Goal: Navigation & Orientation: Find specific page/section

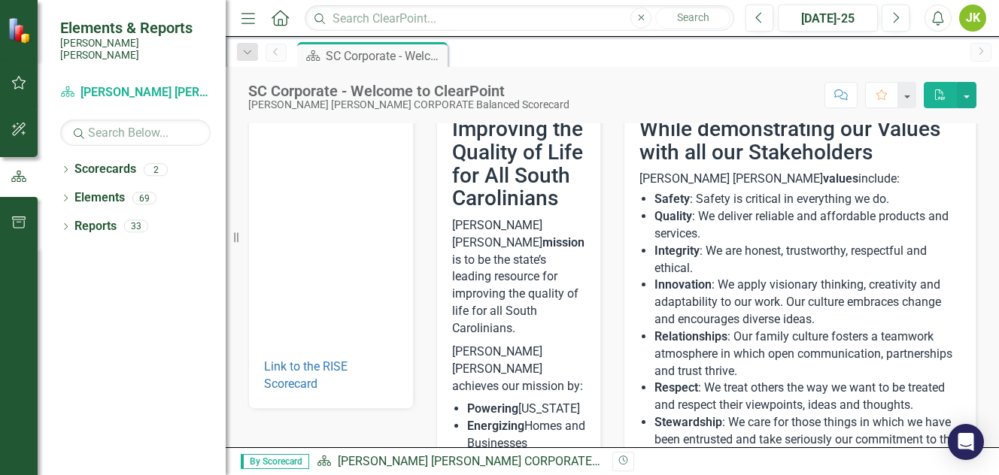
scroll to position [75, 0]
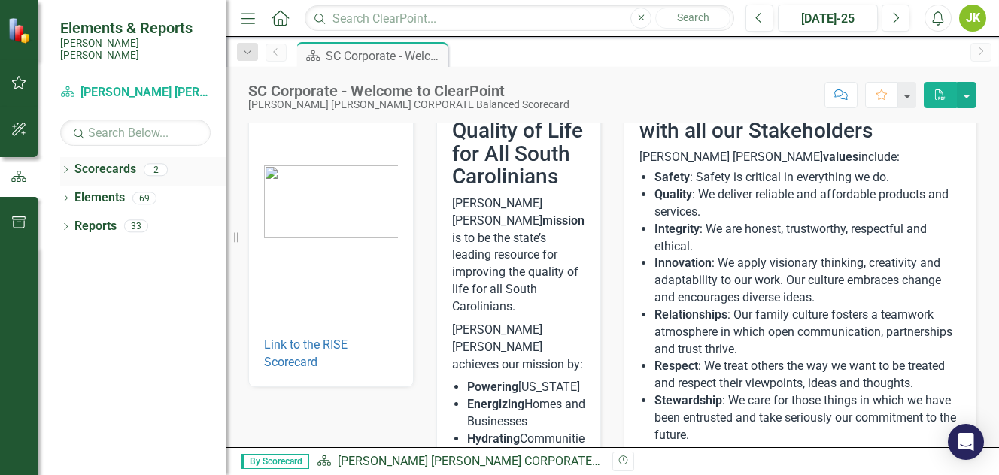
click at [156, 163] on div "2" at bounding box center [156, 169] width 24 height 13
click at [65, 167] on icon "Dropdown" at bounding box center [65, 171] width 11 height 8
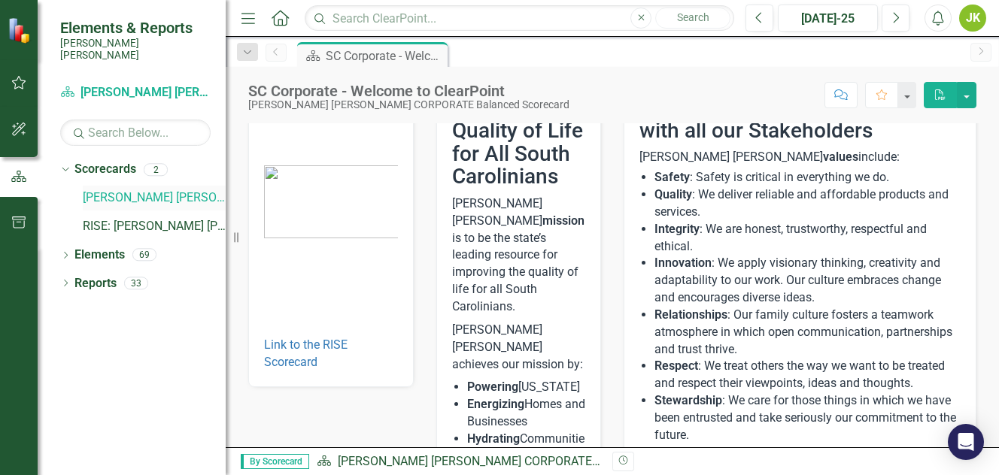
click at [148, 190] on link "[PERSON_NAME] [PERSON_NAME] CORPORATE Balanced Scorecard" at bounding box center [154, 198] width 143 height 17
click at [151, 218] on link "RISE: [PERSON_NAME] [PERSON_NAME] Recognizing Innovation, Safety and Excellence" at bounding box center [154, 226] width 143 height 17
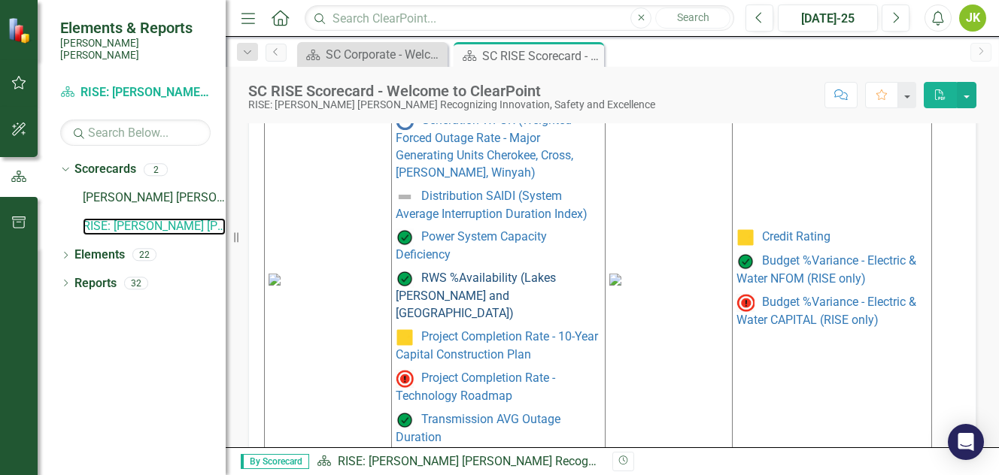
scroll to position [1012, 0]
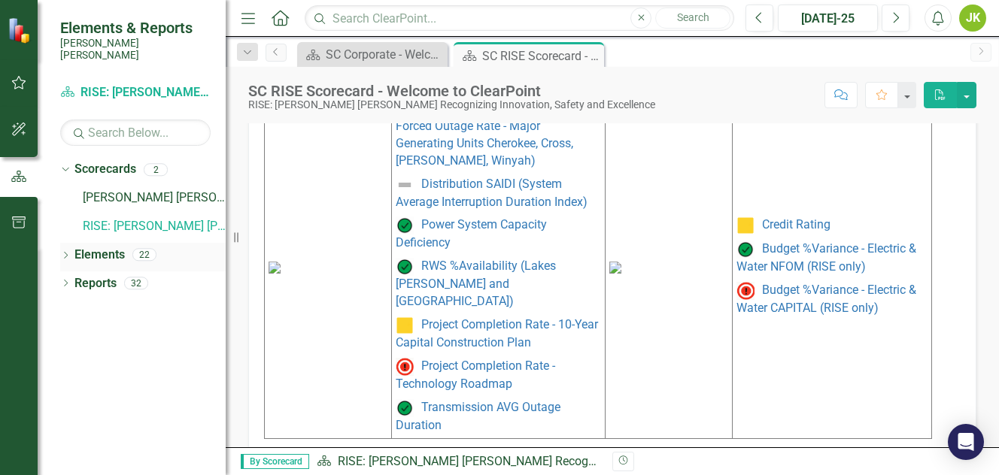
click at [61, 253] on icon "Dropdown" at bounding box center [65, 257] width 11 height 8
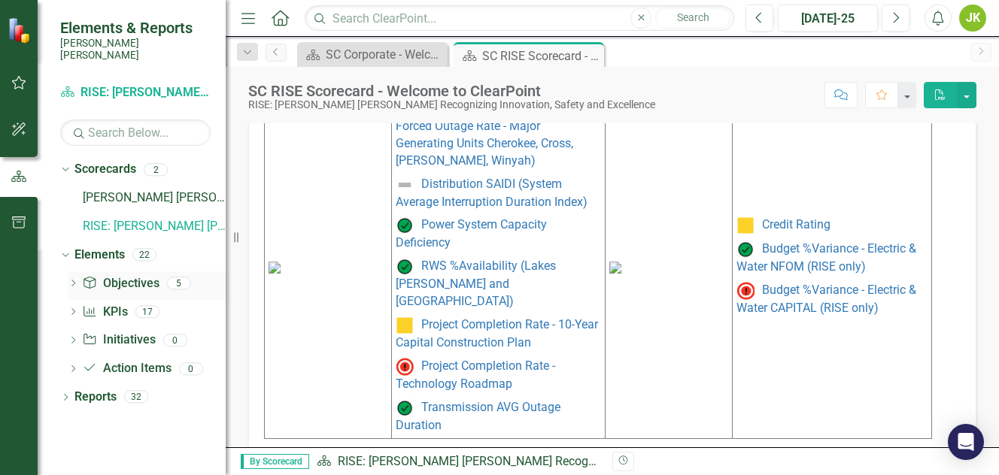
click at [176, 277] on div "5" at bounding box center [179, 283] width 24 height 13
click at [71, 281] on icon "Dropdown" at bounding box center [73, 285] width 11 height 8
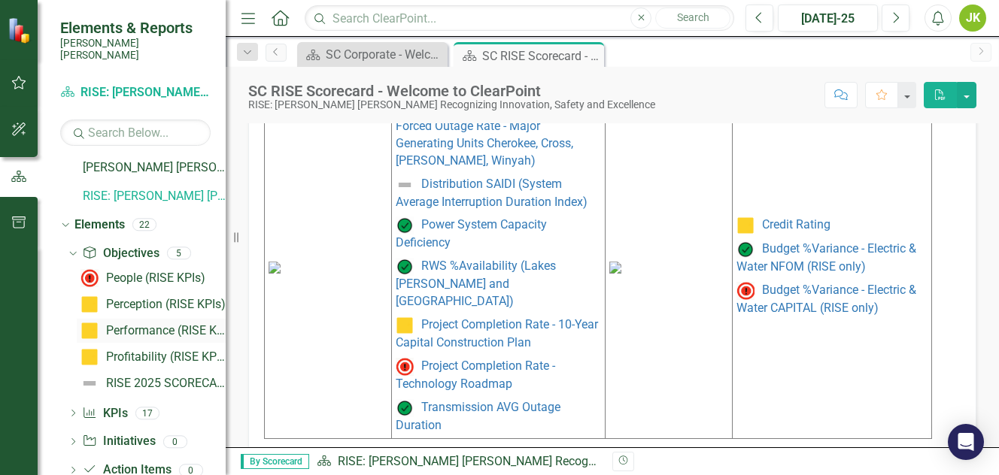
scroll to position [56, 0]
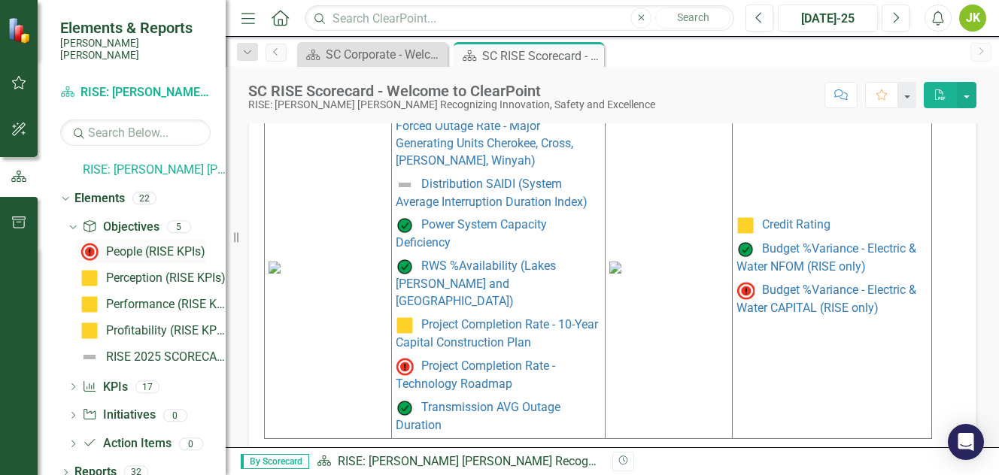
click at [132, 245] on div "People (RISE KPIs)" at bounding box center [155, 252] width 99 height 14
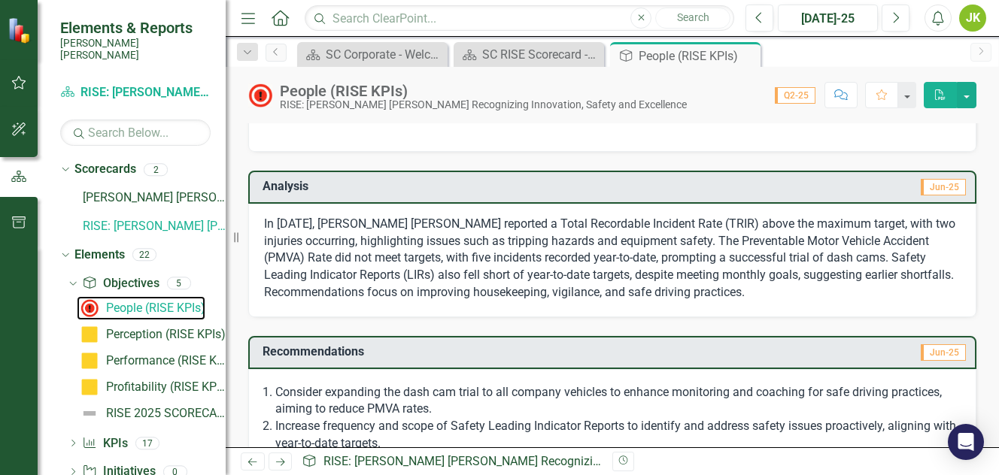
scroll to position [440, 0]
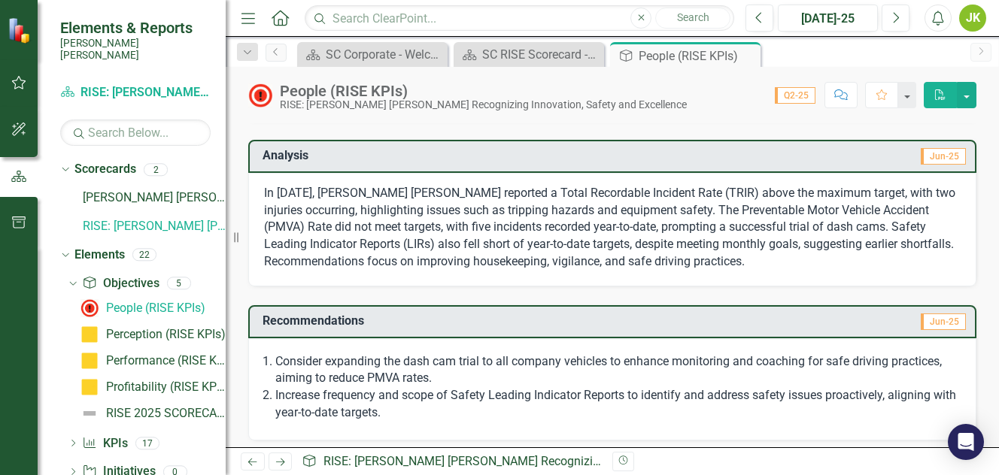
click at [281, 463] on icon "Next" at bounding box center [280, 462] width 13 height 10
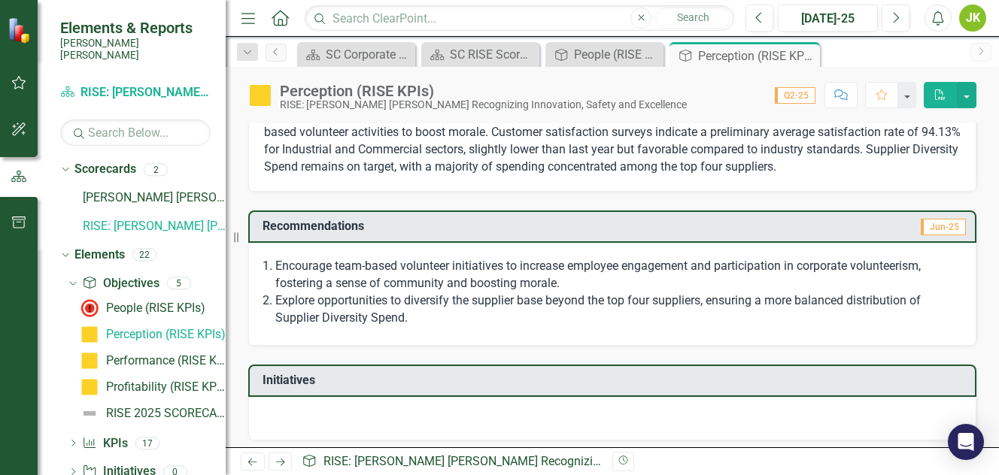
scroll to position [417, 0]
click at [281, 463] on icon at bounding box center [280, 463] width 9 height 8
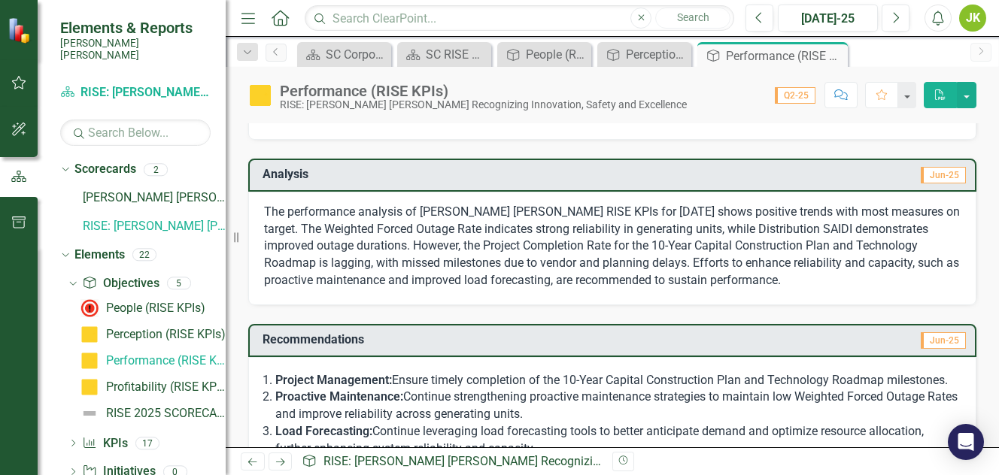
scroll to position [631, 0]
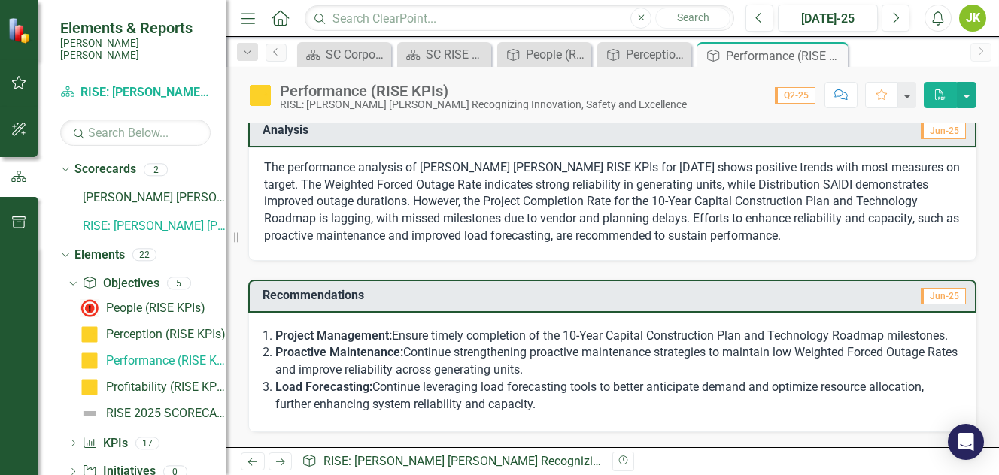
click at [281, 463] on icon "Next" at bounding box center [280, 462] width 13 height 10
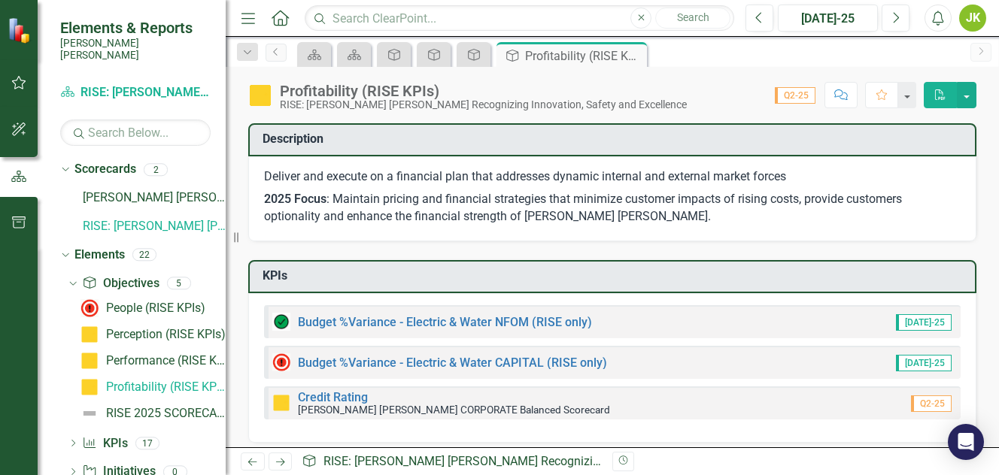
click at [280, 462] on icon "Next" at bounding box center [280, 462] width 13 height 10
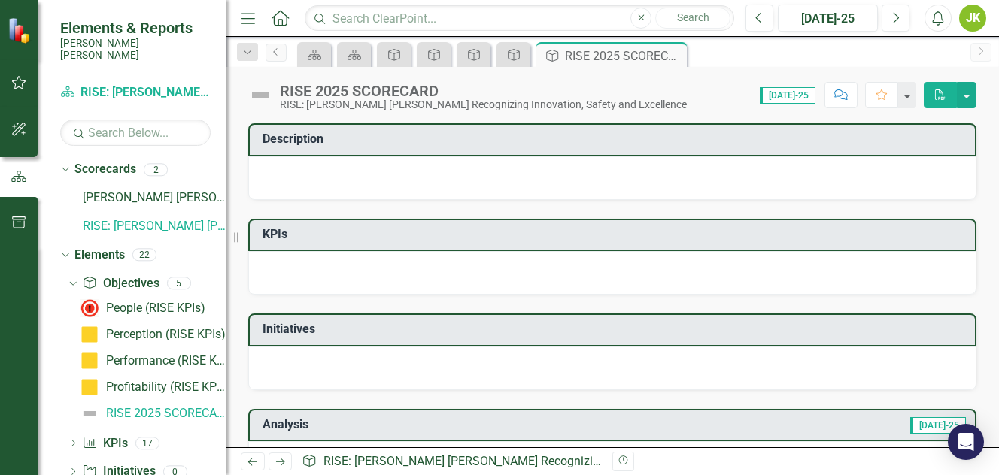
click at [280, 462] on icon "Next" at bounding box center [280, 462] width 13 height 10
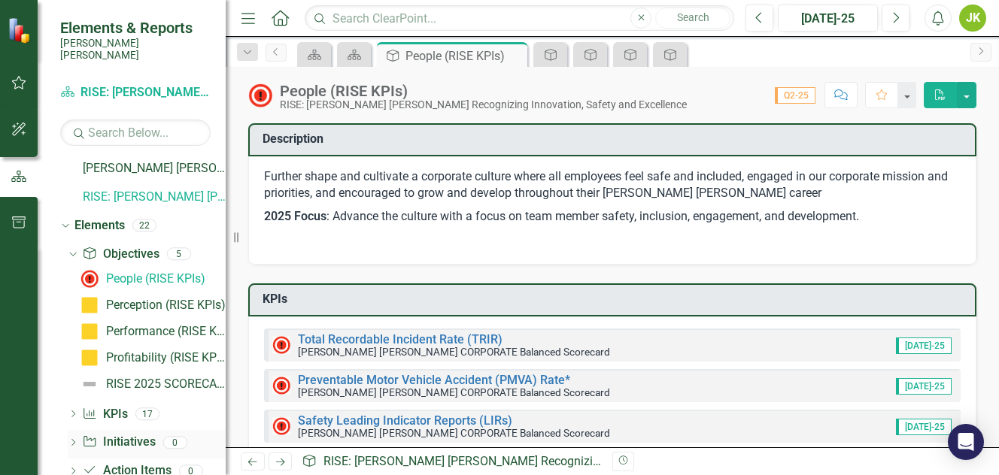
scroll to position [56, 0]
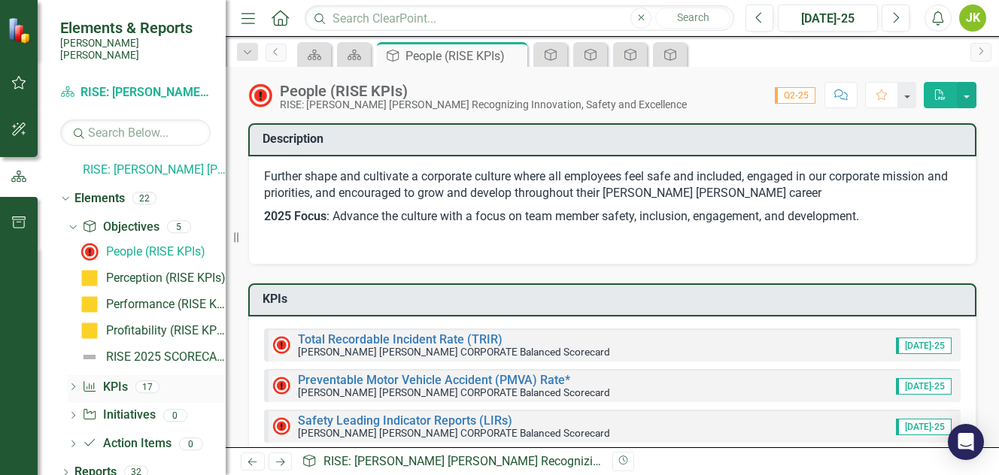
click at [73, 384] on icon at bounding box center [73, 387] width 4 height 7
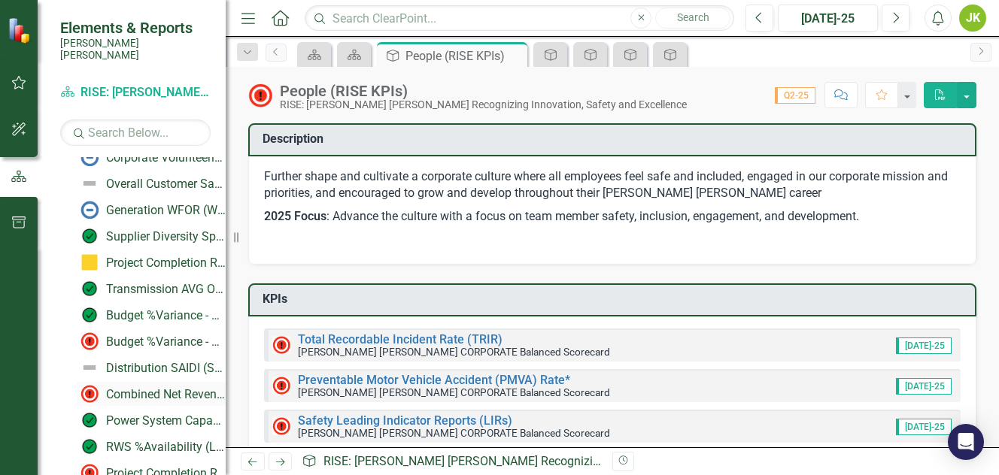
scroll to position [282, 0]
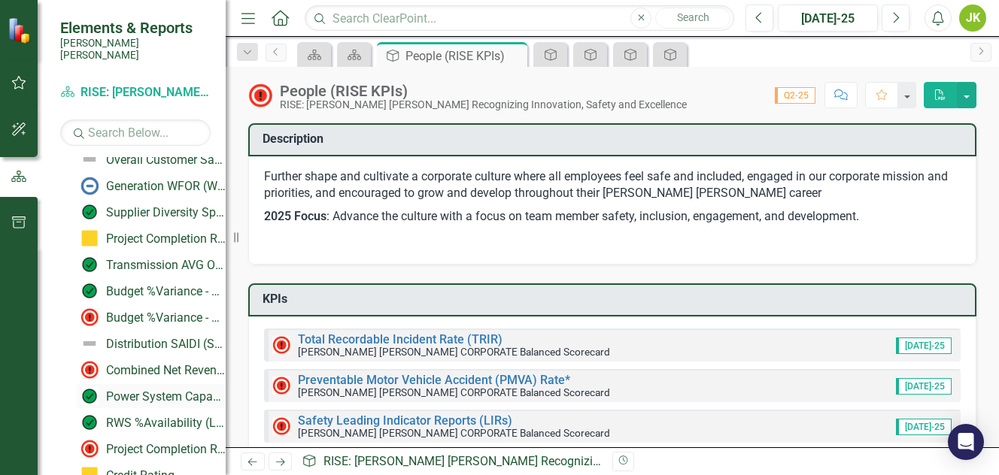
click at [131, 390] on div "Power System Capacity Deficiency" at bounding box center [166, 397] width 120 height 14
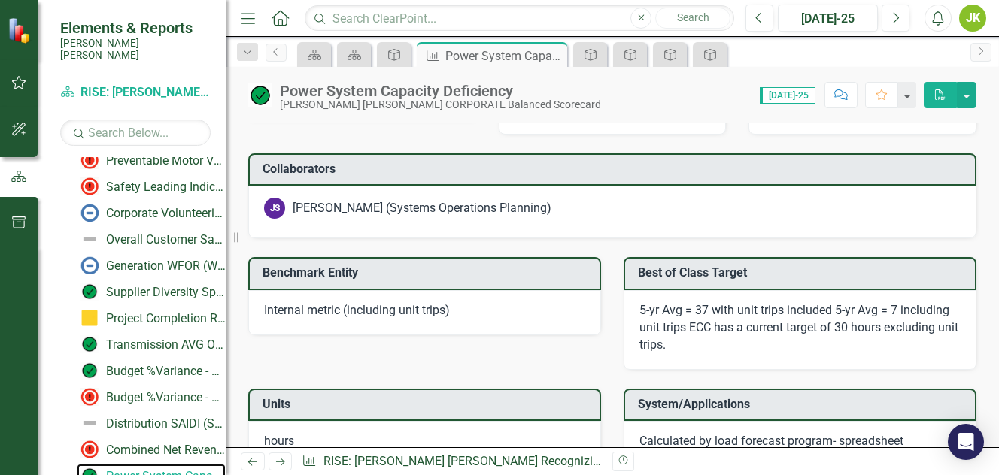
scroll to position [1504, 0]
